Goal: Task Accomplishment & Management: Use online tool/utility

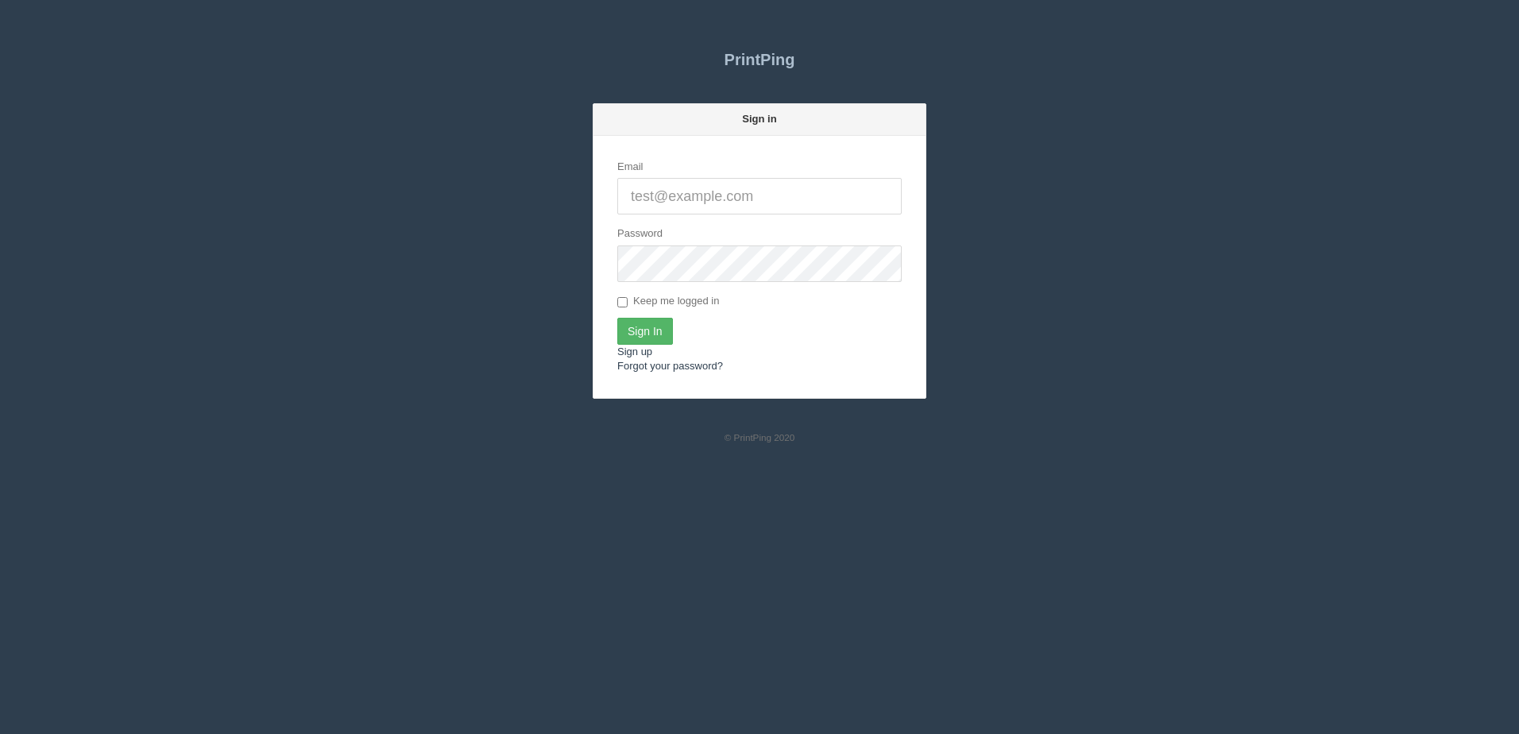
type input "[PERSON_NAME][EMAIL_ADDRESS][DOMAIN_NAME]"
click at [635, 329] on input "Sign In" at bounding box center [645, 331] width 56 height 27
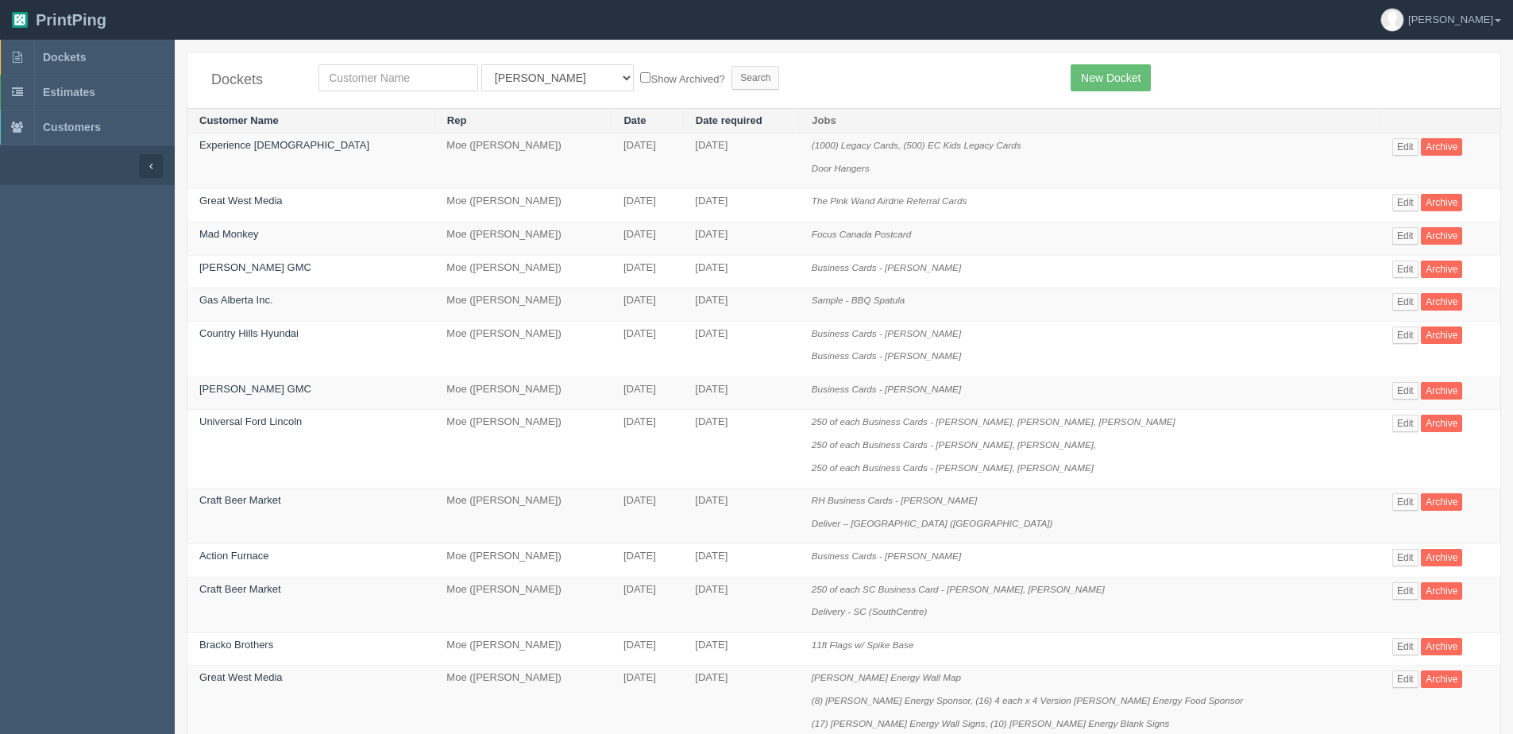
drag, startPoint x: 387, startPoint y: 57, endPoint x: 385, endPoint y: 69, distance: 12.0
click at [385, 62] on div "Dockets All Users Ali Ali Test 1 Aly Amy Ankit Arif Brandon Dan France Greg Jim…" at bounding box center [843, 80] width 1313 height 56
click at [385, 73] on input "text" at bounding box center [398, 77] width 160 height 27
type input "new market"
click at [731, 66] on input "Search" at bounding box center [755, 78] width 48 height 24
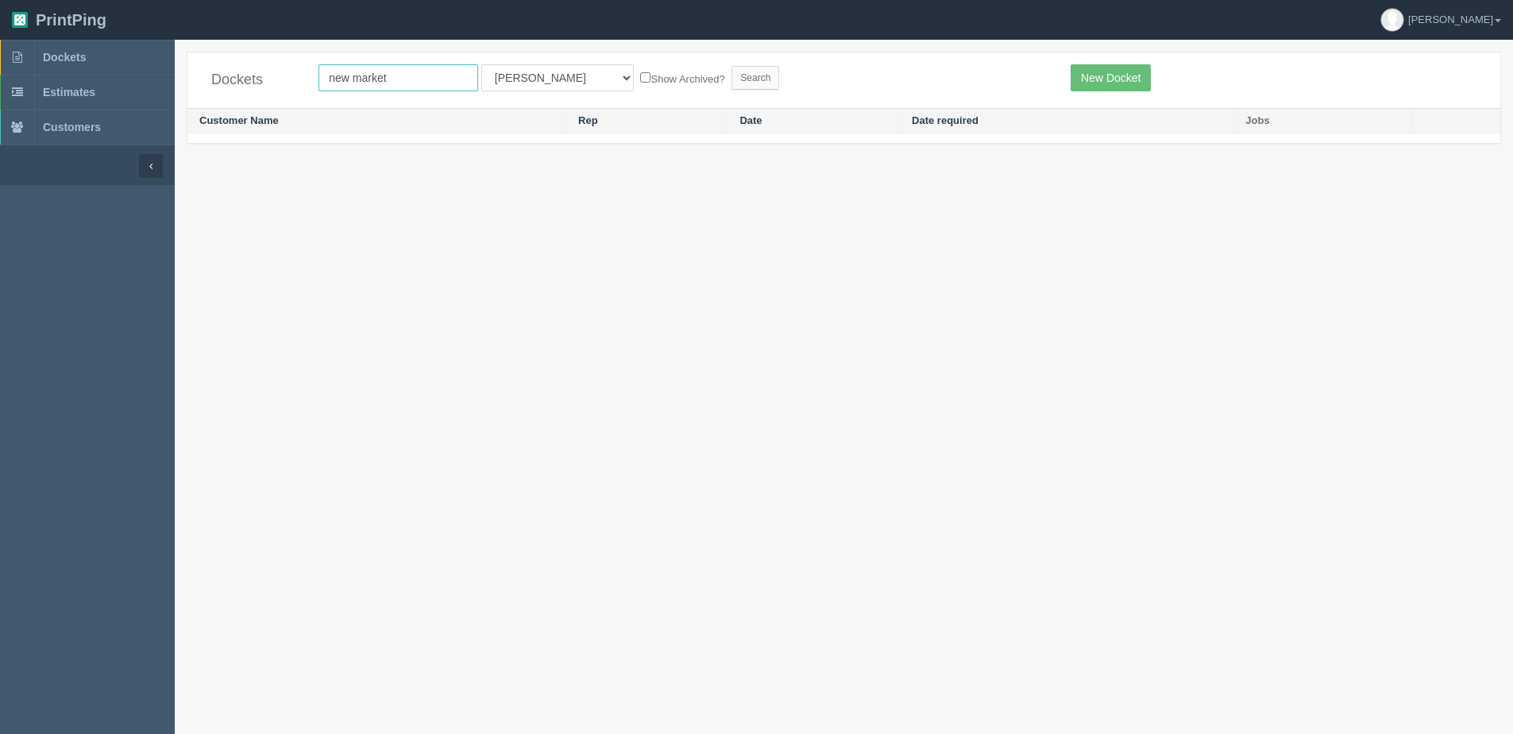
click at [407, 81] on input "new market" at bounding box center [398, 77] width 160 height 27
drag, startPoint x: 550, startPoint y: 80, endPoint x: 550, endPoint y: 91, distance: 11.1
click at [550, 86] on select "All Users Ali Ali Test 1 Aly Amy Ankit Arif Brandon Dan France Greg Jim Mark Ma…" at bounding box center [557, 77] width 152 height 27
select select "1"
click at [481, 64] on select "All Users Ali Ali Test 1 Aly Amy Ankit Arif Brandon Dan France Greg Jim Mark Ma…" at bounding box center [557, 77] width 152 height 27
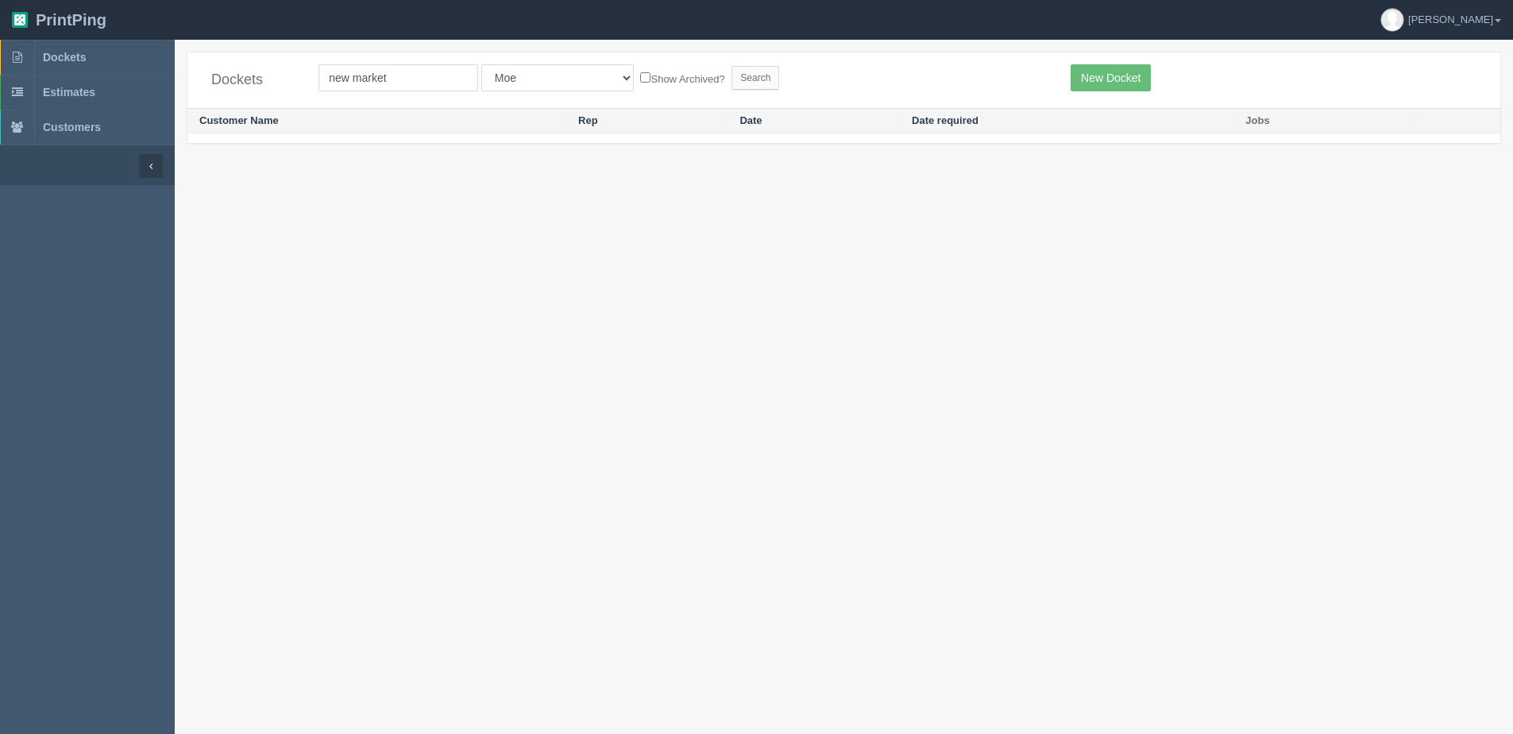
click at [640, 79] on label "Show Archived?" at bounding box center [682, 78] width 84 height 18
click at [640, 79] on input "Show Archived?" at bounding box center [645, 77] width 10 height 10
checkbox input "true"
click at [731, 75] on input "Search" at bounding box center [755, 78] width 48 height 24
click at [415, 82] on input "new market" at bounding box center [398, 77] width 160 height 27
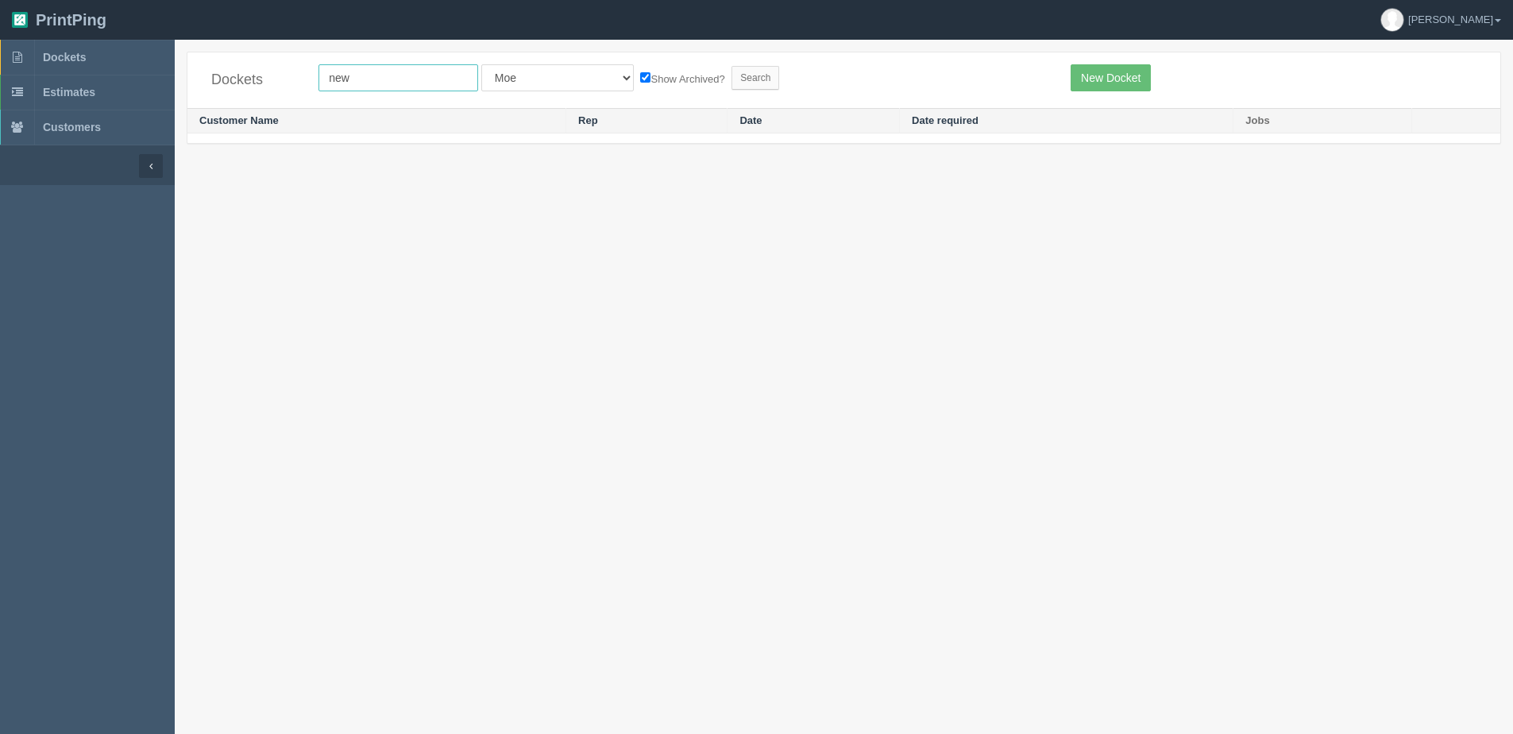
type input "new"
click at [731, 66] on input "Search" at bounding box center [755, 78] width 48 height 24
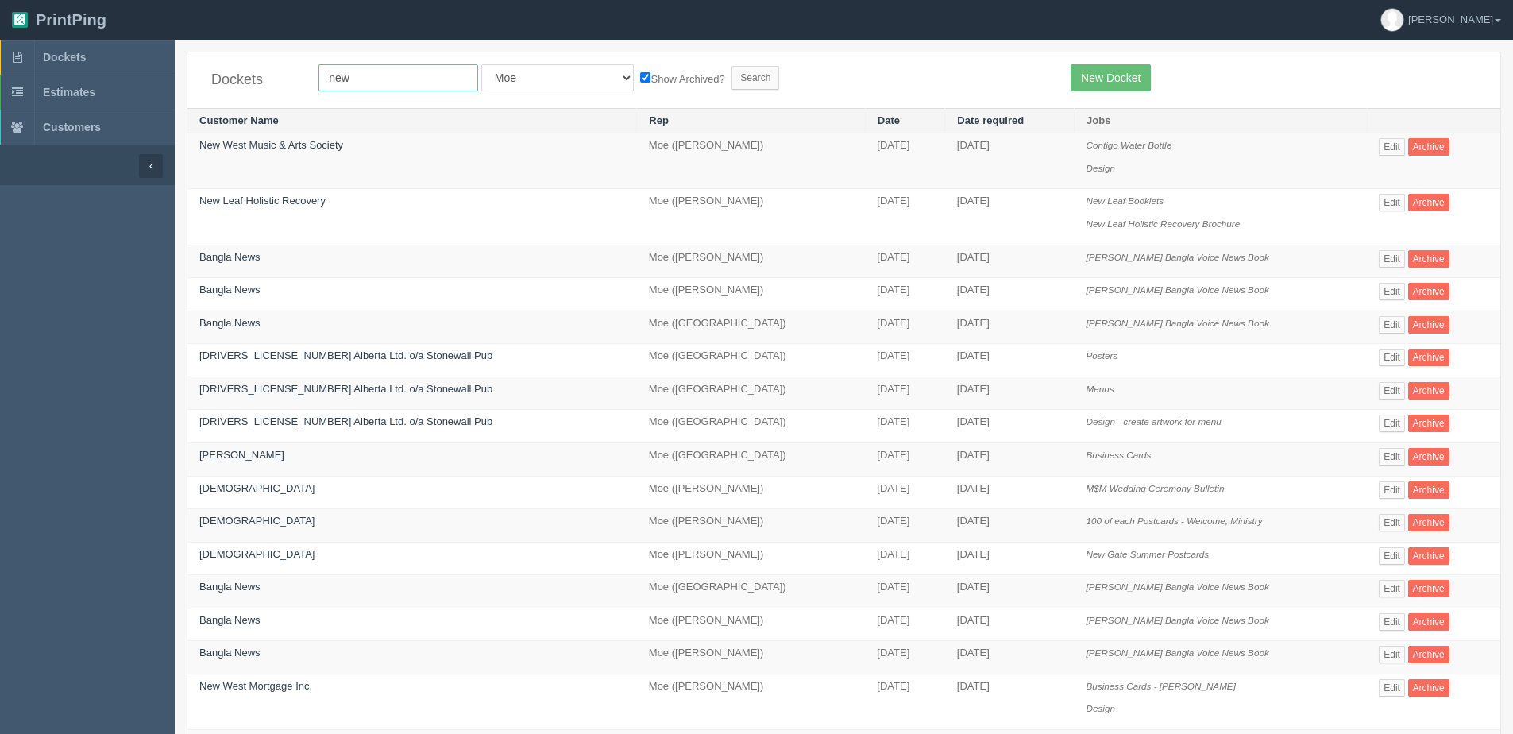
drag, startPoint x: 379, startPoint y: 79, endPoint x: 297, endPoint y: 82, distance: 81.8
click at [297, 82] on div "Dockets new All Users Ali Ali Test 1 Aly Amy Ankit Arif Brandon Dan France Greg…" at bounding box center [843, 80] width 1313 height 56
type input "market"
click at [731, 66] on input "Search" at bounding box center [755, 78] width 48 height 24
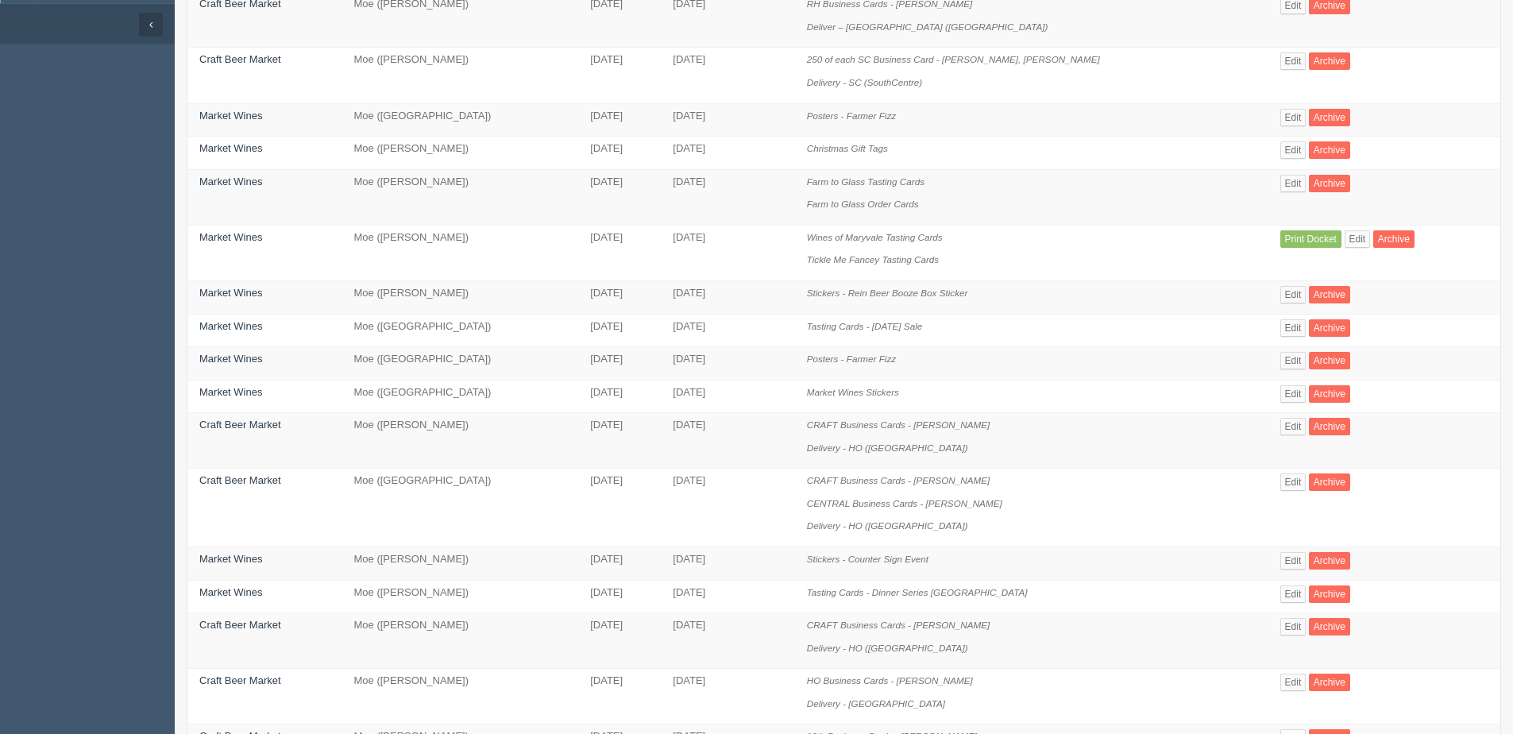
scroll to position [159, 0]
